Goal: Task Accomplishment & Management: Complete application form

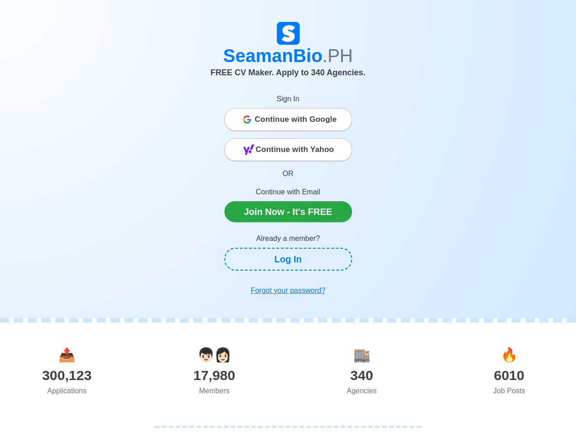
click at [288, 119] on span "Continue with Google" at bounding box center [296, 119] width 82 height 18
click at [288, 150] on span "Continue with Yahoo" at bounding box center [295, 149] width 78 height 18
click at [70, 370] on div "300,123" at bounding box center [66, 375] width 147 height 21
click at [214, 370] on div "17,980" at bounding box center [213, 375] width 147 height 21
click at [362, 370] on div "340" at bounding box center [361, 375] width 147 height 21
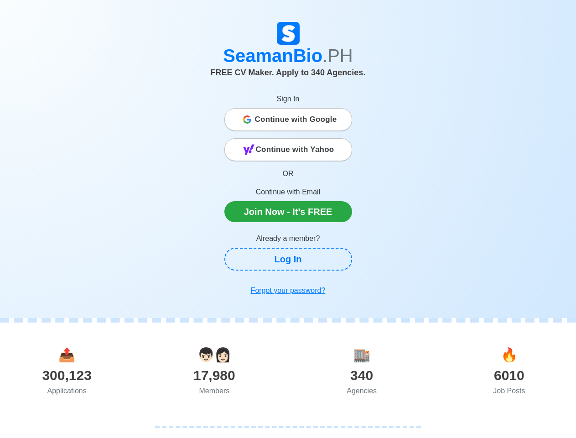
click at [506, 370] on div "6010" at bounding box center [508, 375] width 147 height 21
